Goal: Find contact information: Obtain details needed to contact an individual or organization

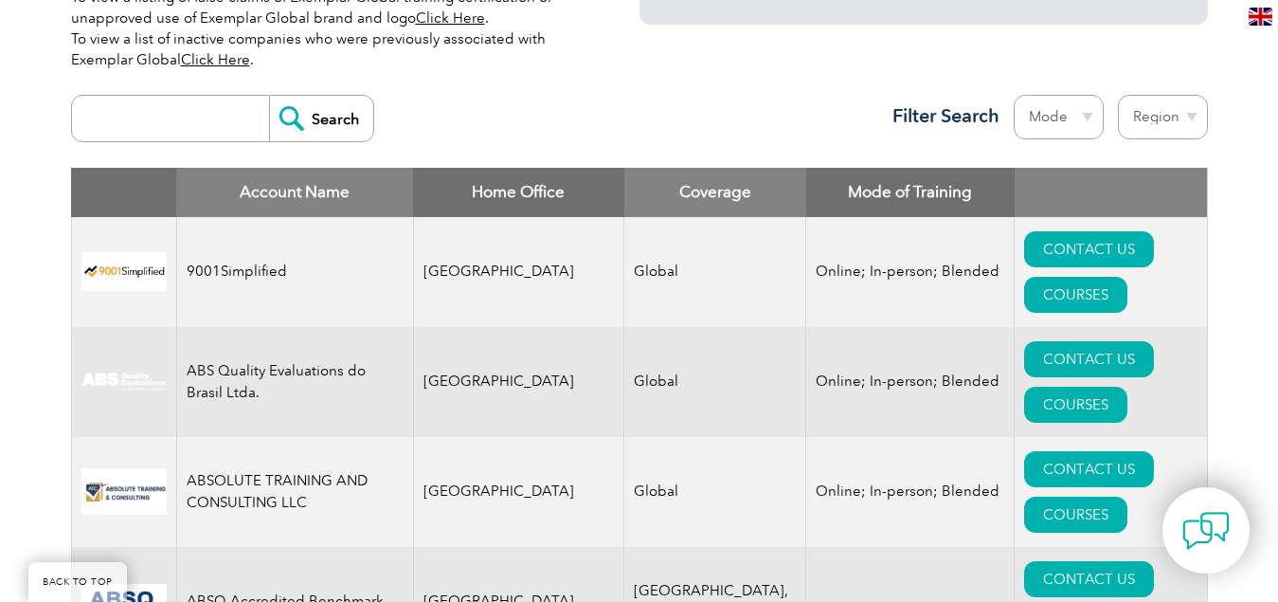
scroll to position [663, 0]
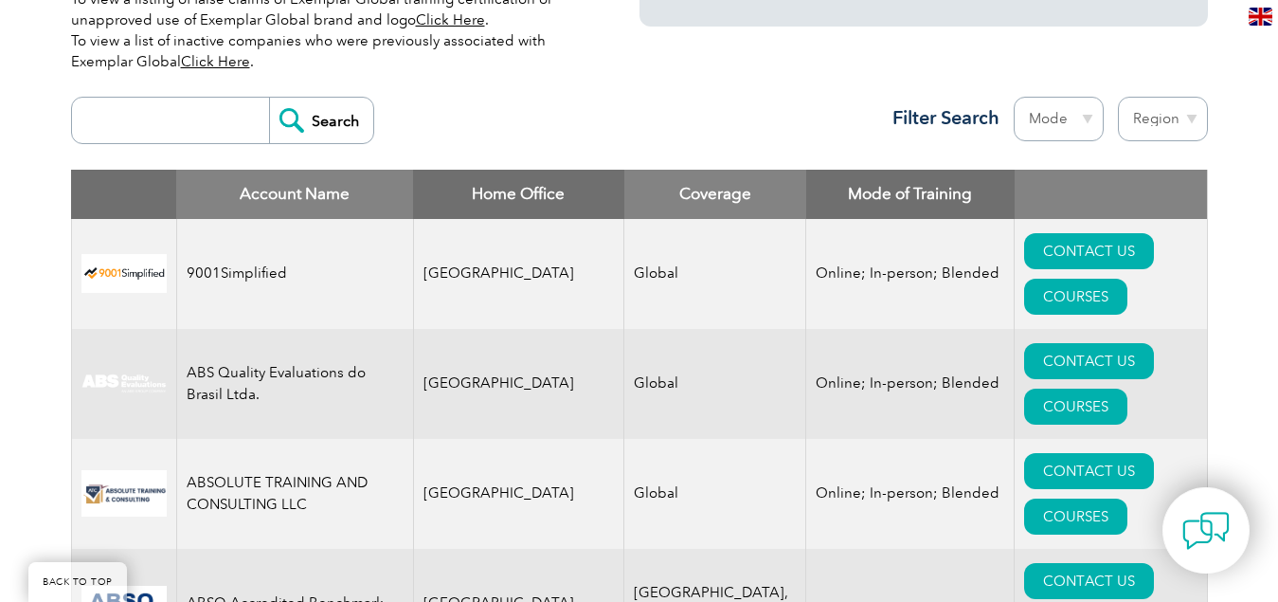
click at [1165, 118] on select "Region [GEOGRAPHIC_DATA] [GEOGRAPHIC_DATA] [GEOGRAPHIC_DATA] [GEOGRAPHIC_DATA] …" at bounding box center [1163, 119] width 90 height 45
select select "[GEOGRAPHIC_DATA]"
click at [1118, 97] on select "Region [GEOGRAPHIC_DATA] [GEOGRAPHIC_DATA] [GEOGRAPHIC_DATA] [GEOGRAPHIC_DATA] …" at bounding box center [1163, 119] width 90 height 45
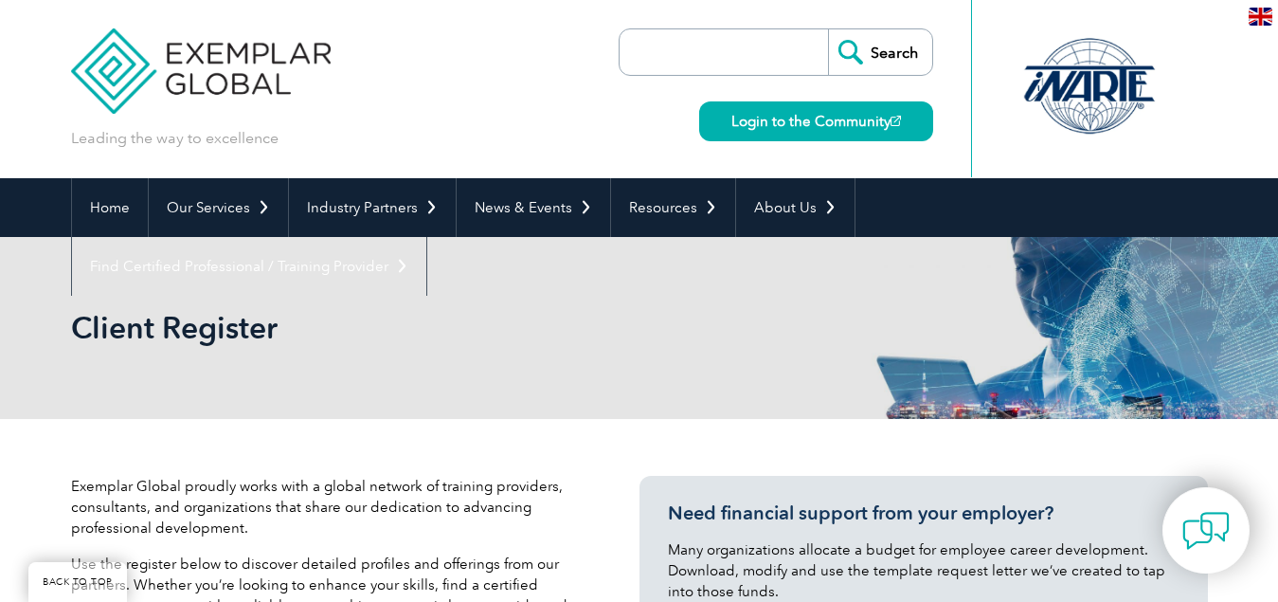
select select "[GEOGRAPHIC_DATA]"
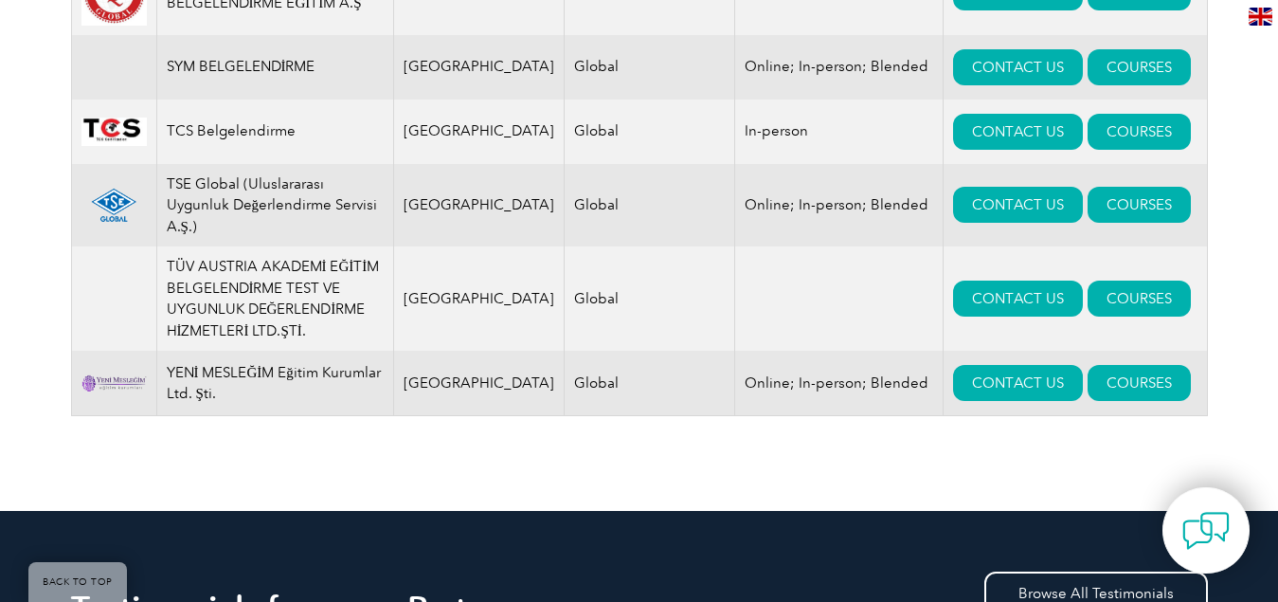
scroll to position [2773, 0]
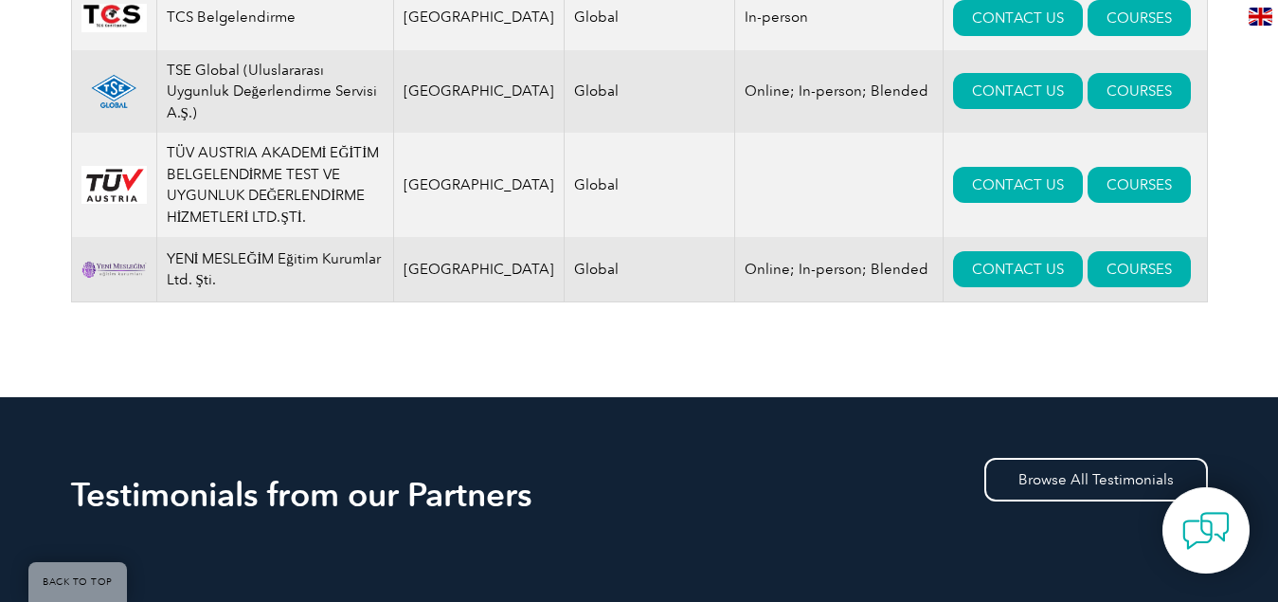
drag, startPoint x: 725, startPoint y: 323, endPoint x: 835, endPoint y: 323, distance: 109.9
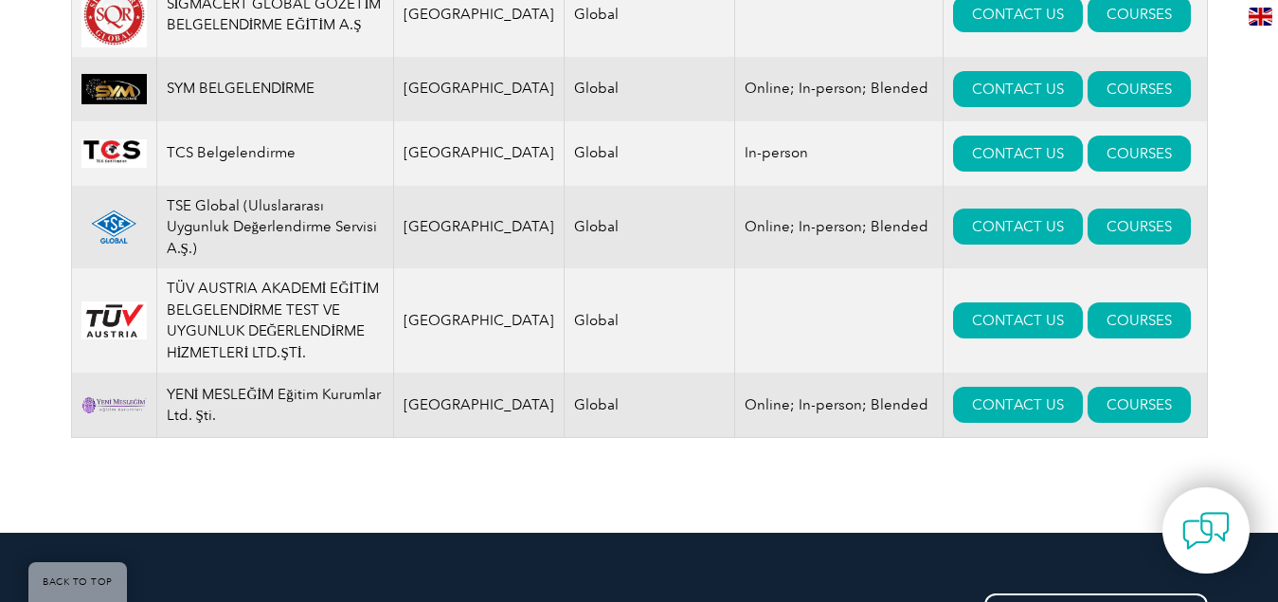
scroll to position [2719, 0]
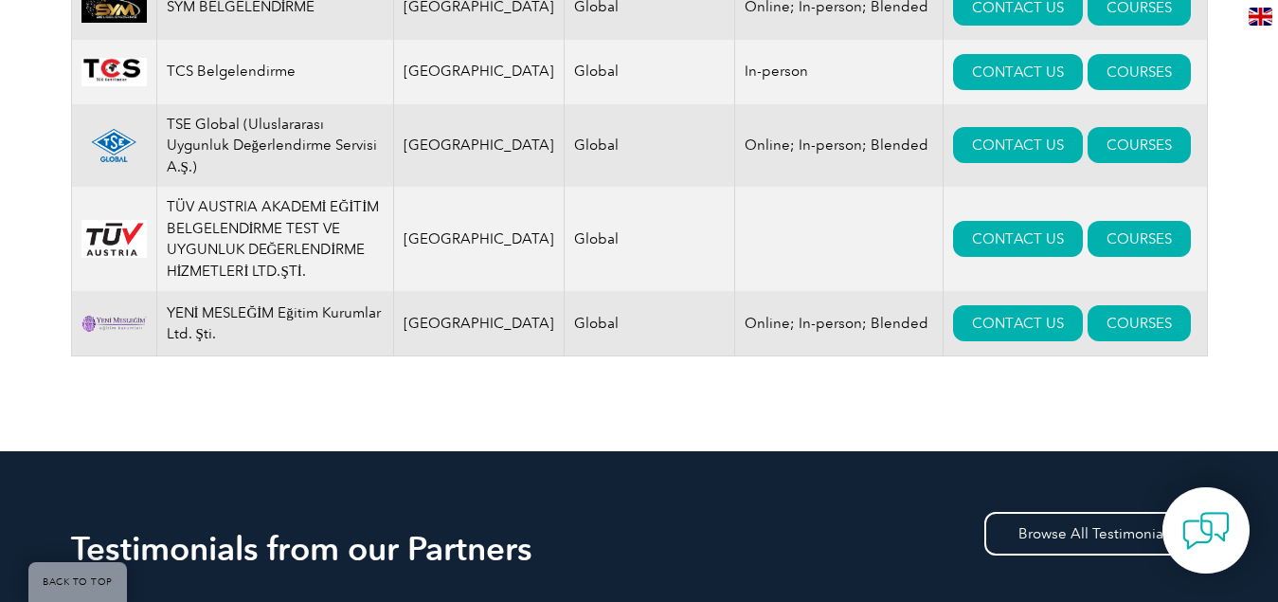
drag, startPoint x: 338, startPoint y: 357, endPoint x: 1222, endPoint y: 420, distance: 886.2
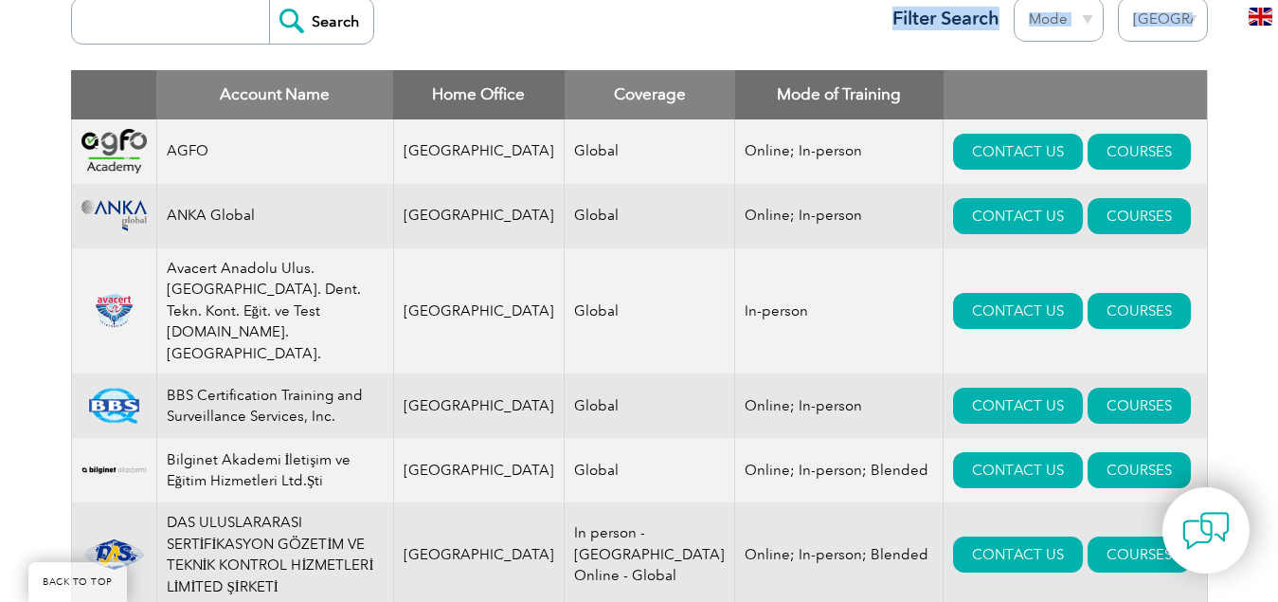
scroll to position [730, 0]
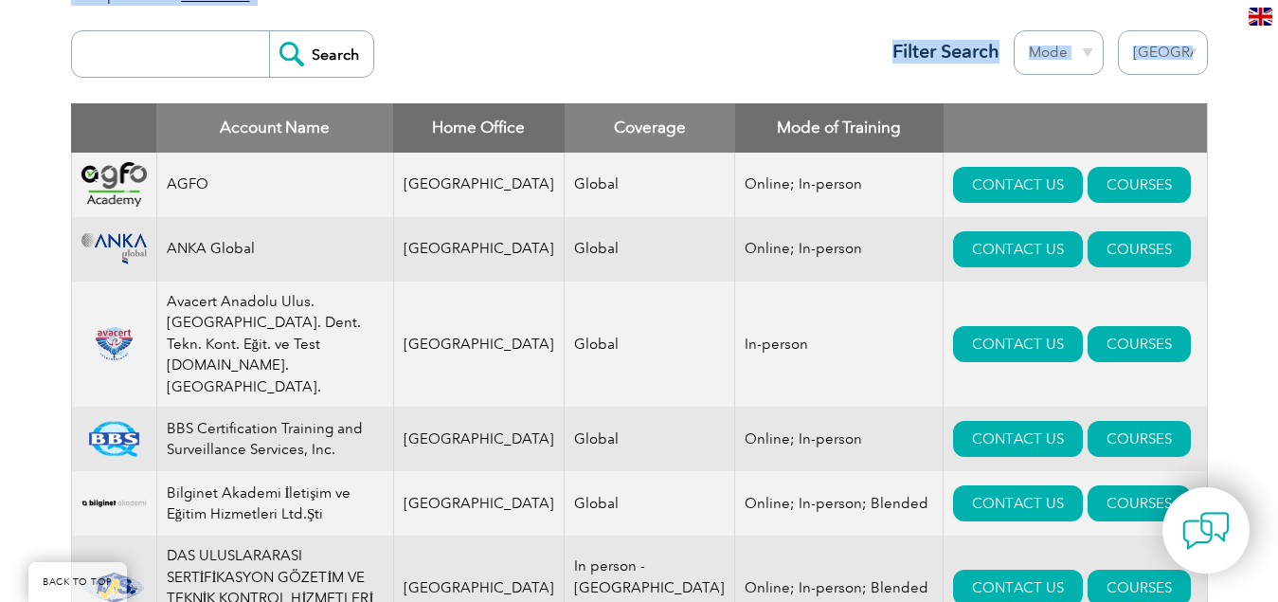
click at [1082, 63] on select "Mode Online In-person Blended" at bounding box center [1059, 52] width 90 height 45
click at [1190, 45] on select "Region Australia Bahrain Bangladesh Brazil Canada Colombia Dominican Republic E…" at bounding box center [1163, 52] width 90 height 45
click at [1094, 187] on link "COURSES" at bounding box center [1139, 185] width 103 height 36
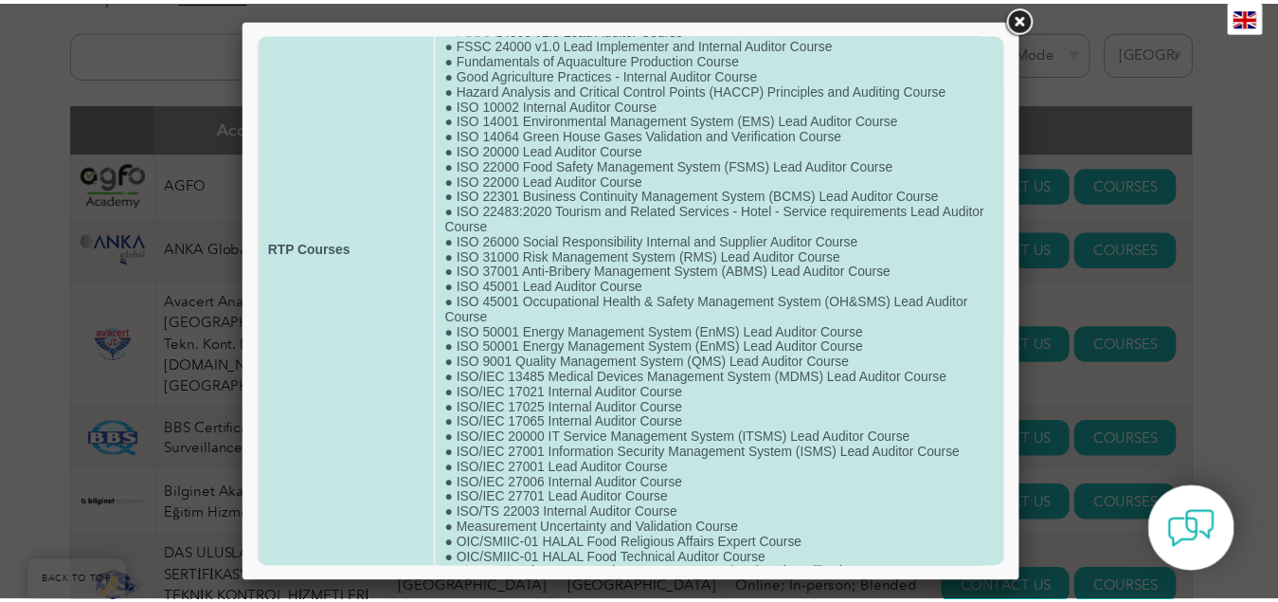
scroll to position [269, 0]
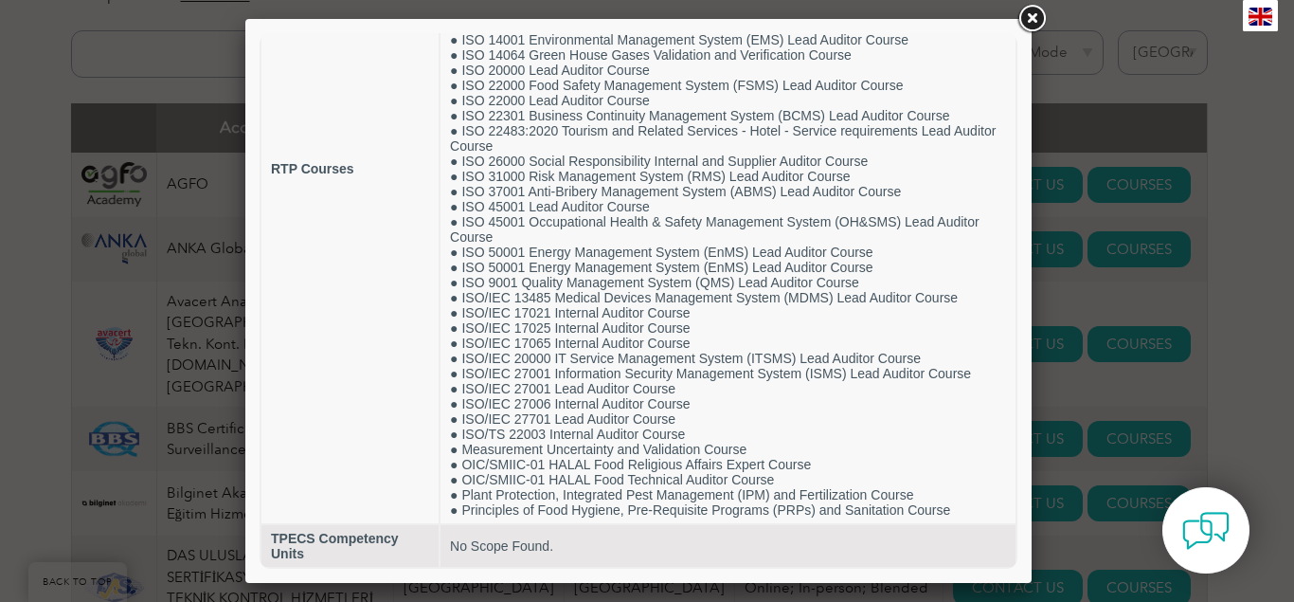
click at [1033, 21] on link at bounding box center [1032, 19] width 34 height 34
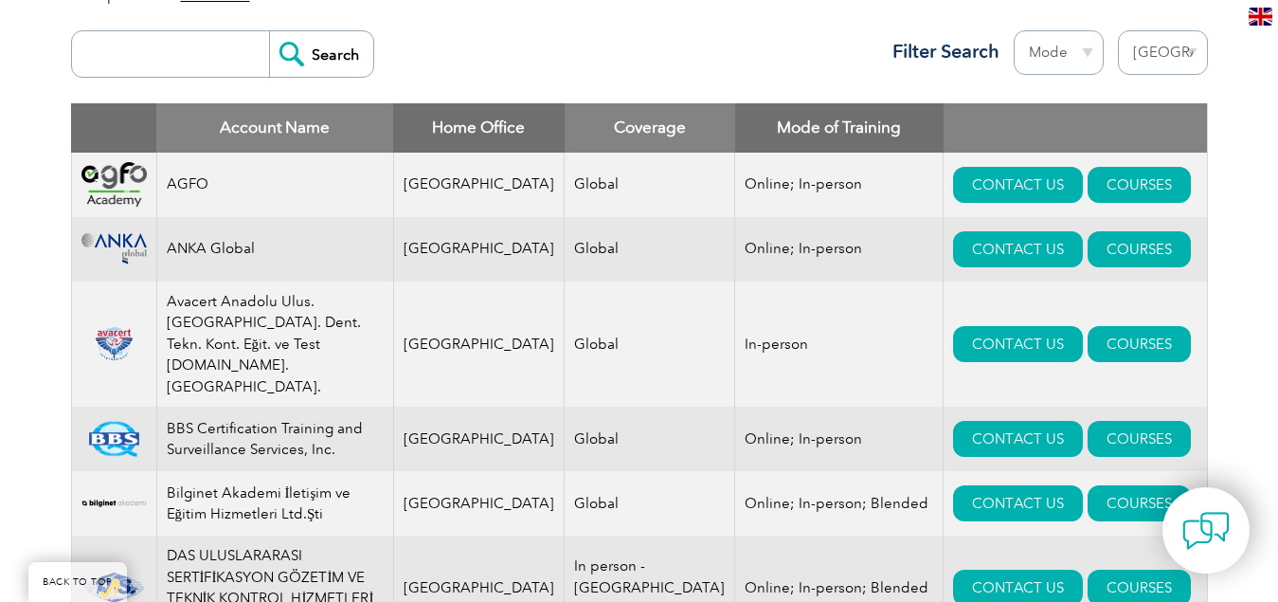
click at [971, 163] on td "CONTACT US COURSES" at bounding box center [1075, 185] width 263 height 64
click at [965, 178] on link "CONTACT US" at bounding box center [1018, 185] width 130 height 36
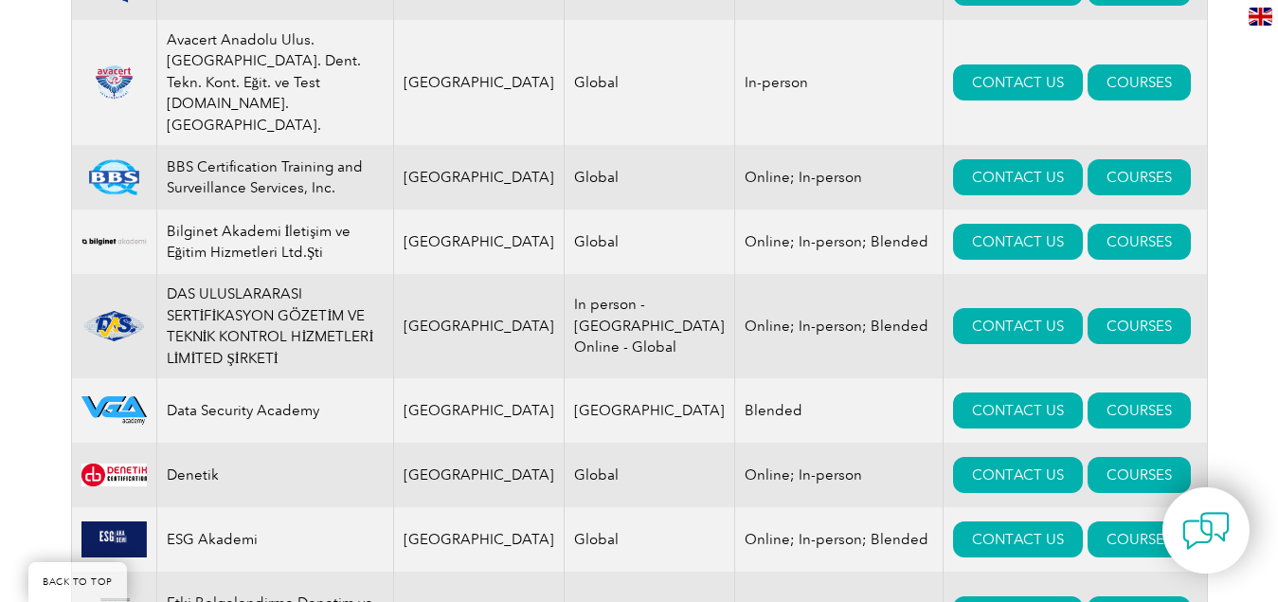
scroll to position [1014, 0]
